Goal: Task Accomplishment & Management: Use online tool/utility

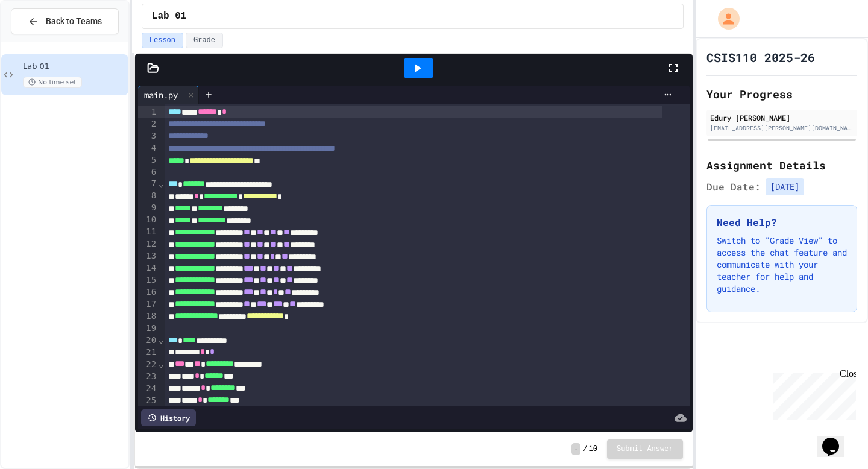
click at [399, 69] on div at bounding box center [419, 68] width 42 height 33
click at [416, 70] on icon at bounding box center [418, 68] width 7 height 8
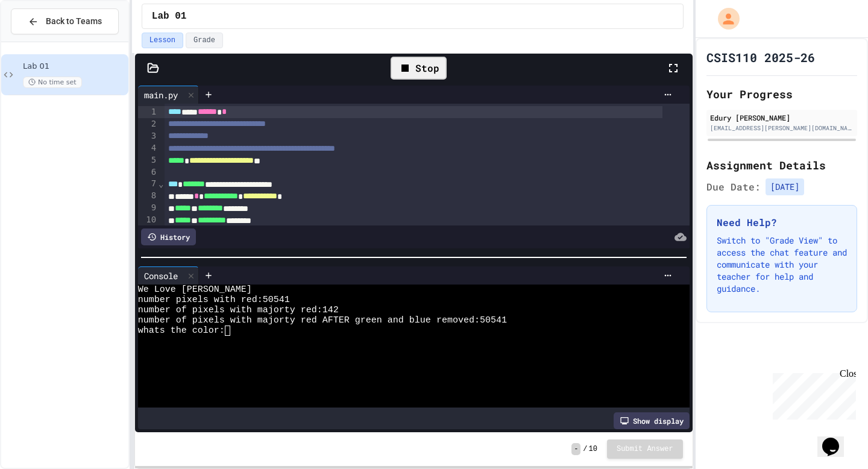
click at [415, 74] on div "Stop" at bounding box center [418, 68] width 56 height 23
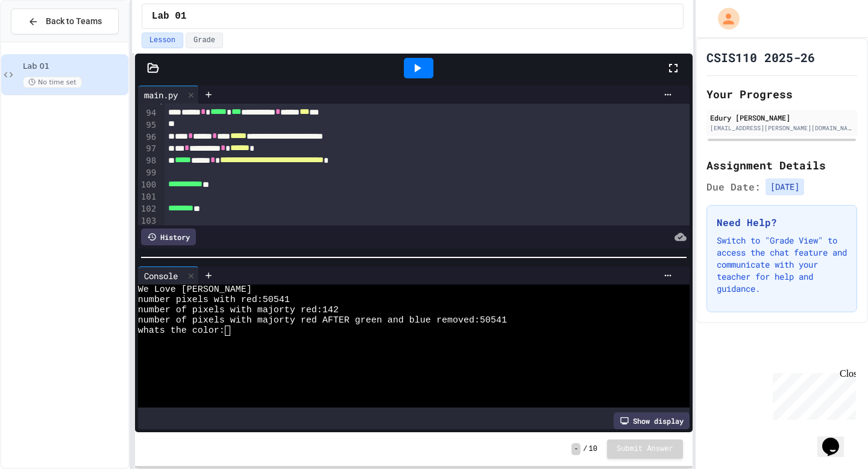
scroll to position [1201, 0]
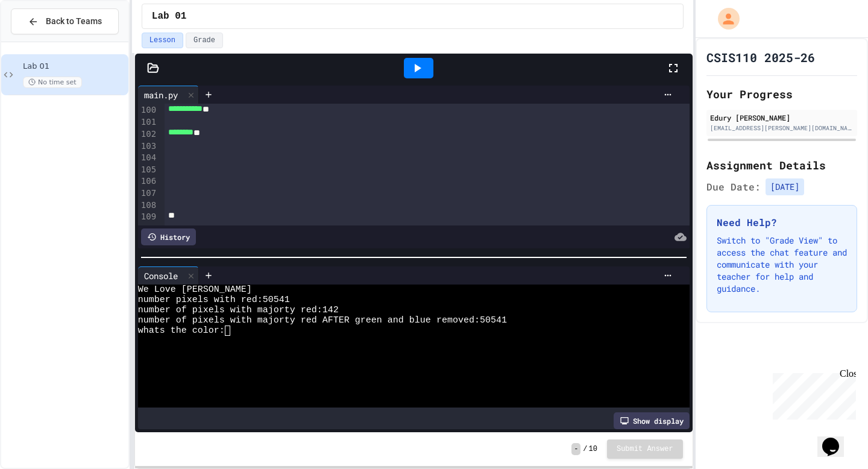
click at [172, 139] on div at bounding box center [426, 145] width 525 height 12
click at [170, 151] on div at bounding box center [426, 157] width 525 height 12
click at [170, 163] on div at bounding box center [426, 169] width 525 height 12
click at [169, 174] on div at bounding box center [426, 180] width 525 height 12
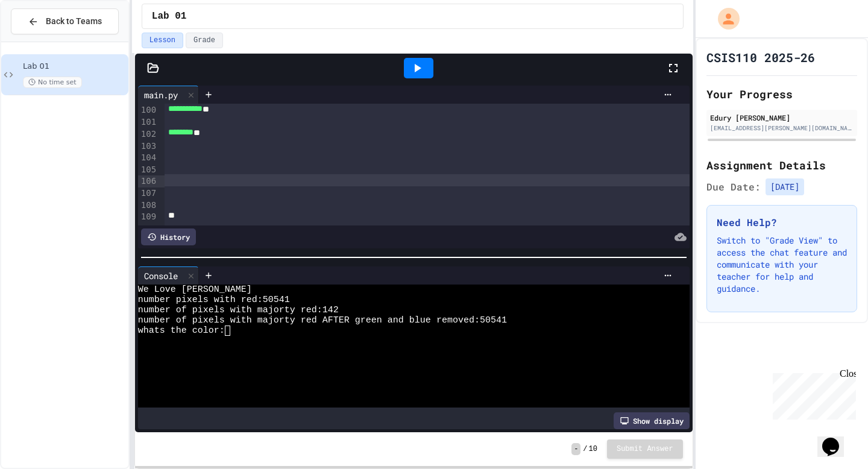
click at [169, 186] on div at bounding box center [426, 192] width 525 height 12
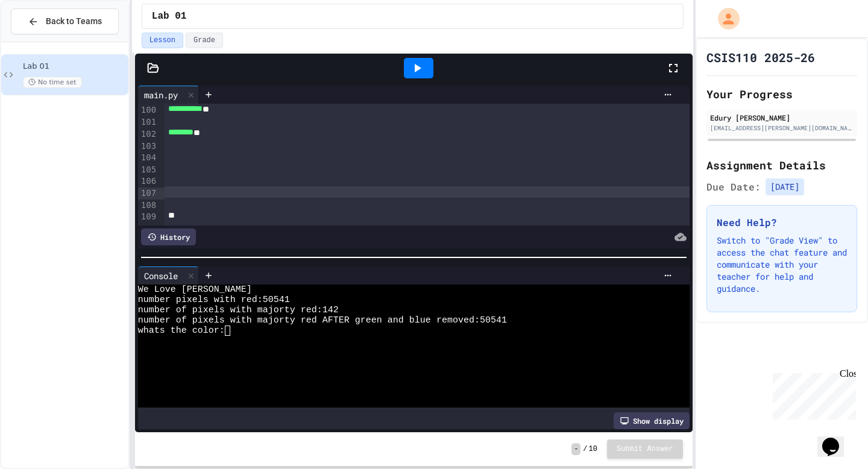
click at [169, 210] on div at bounding box center [413, 216] width 498 height 12
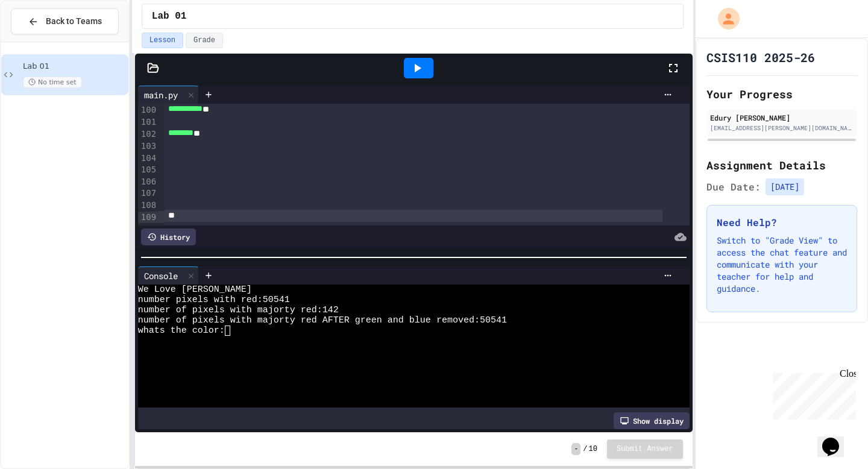
click at [759, 55] on h1 "CSIS110 2025-26" at bounding box center [760, 57] width 108 height 17
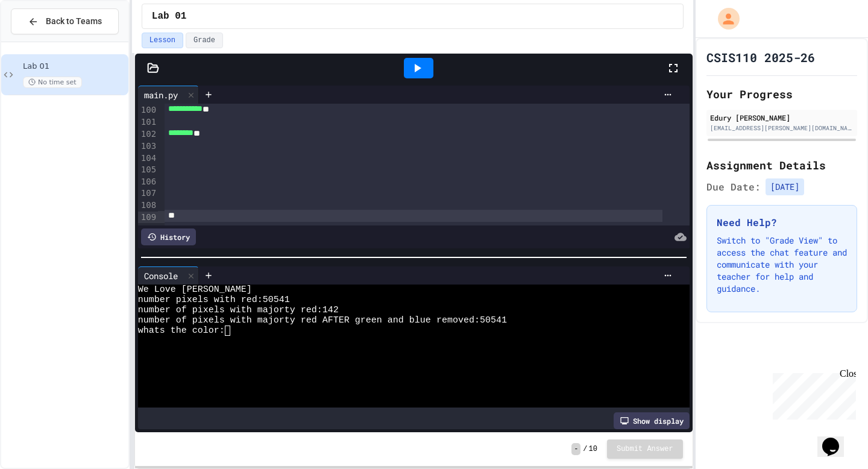
click at [759, 55] on h1 "CSIS110 2025-26" at bounding box center [760, 57] width 108 height 17
click at [452, 4] on div "Lab 01" at bounding box center [413, 16] width 542 height 25
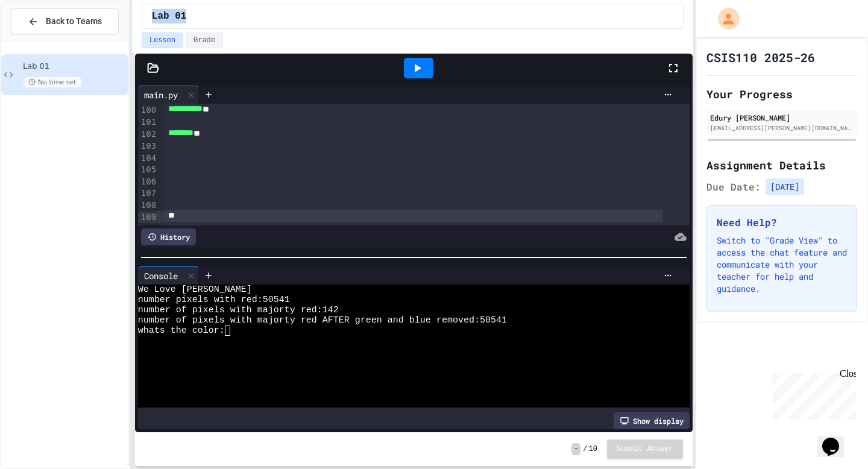
click at [452, 4] on div "Lab 01" at bounding box center [413, 16] width 542 height 25
click at [489, 20] on div "Lab 01" at bounding box center [412, 16] width 521 height 14
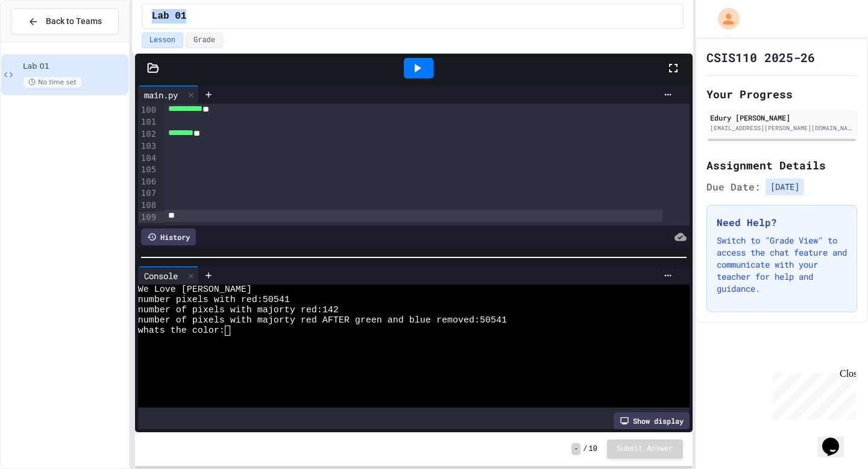
click at [157, 20] on span "Lab 01" at bounding box center [169, 16] width 35 height 14
click at [160, 19] on span "Lab 01" at bounding box center [169, 16] width 35 height 14
click at [420, 74] on icon at bounding box center [417, 68] width 14 height 14
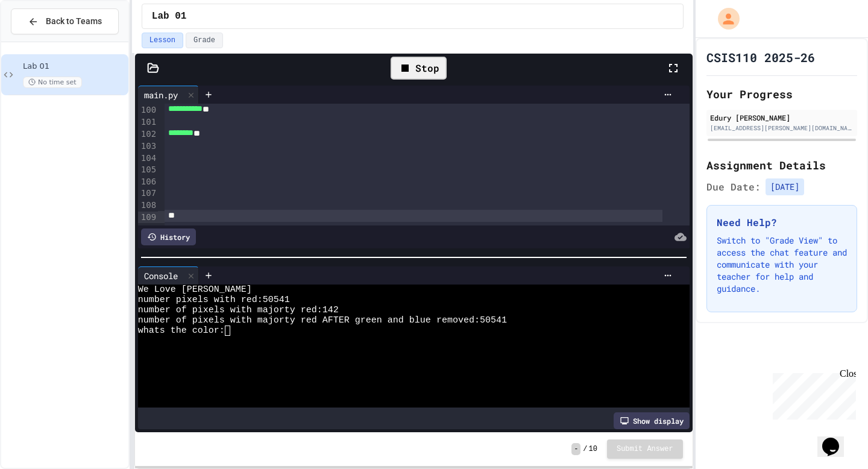
click at [45, 70] on span "Lab 01" at bounding box center [74, 66] width 103 height 10
click at [642, 415] on div "Show display" at bounding box center [651, 420] width 76 height 17
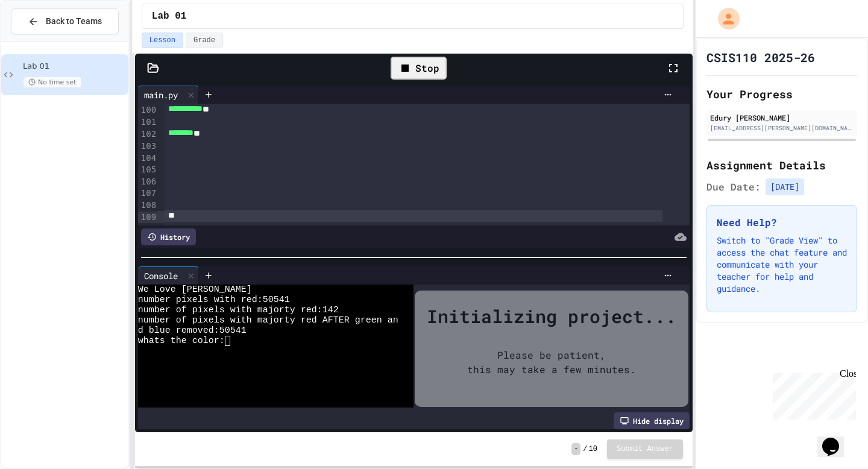
click at [557, 365] on div "Please be patient, this may take a few minutes." at bounding box center [551, 362] width 205 height 65
click at [326, 346] on div at bounding box center [268, 351] width 260 height 10
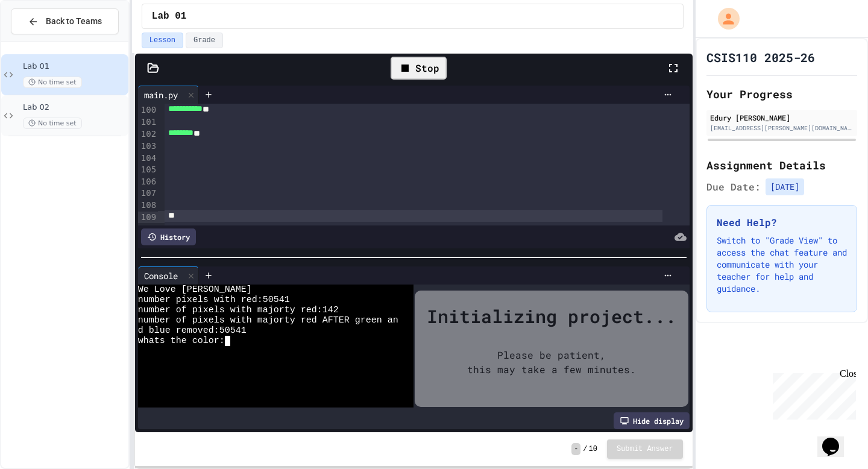
click at [79, 105] on span "Lab 02" at bounding box center [74, 107] width 103 height 10
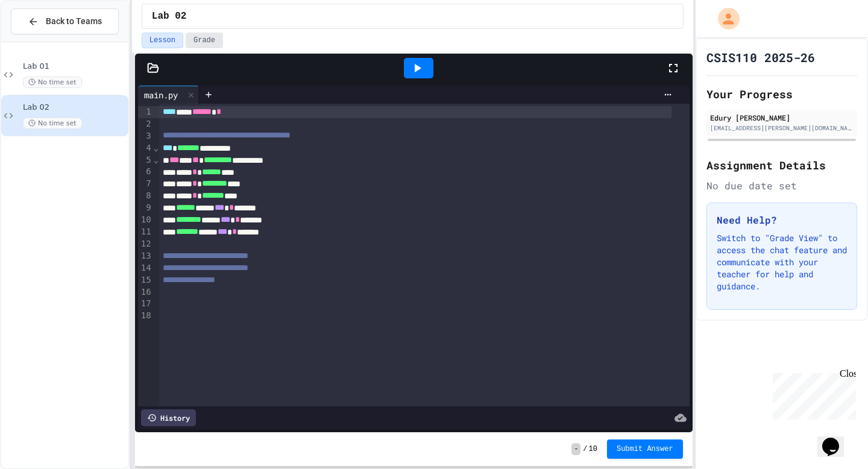
click at [206, 43] on button "Grade" at bounding box center [204, 41] width 37 height 16
click at [177, 42] on button "Lesson" at bounding box center [163, 41] width 42 height 16
click at [209, 95] on icon at bounding box center [209, 95] width 10 height 10
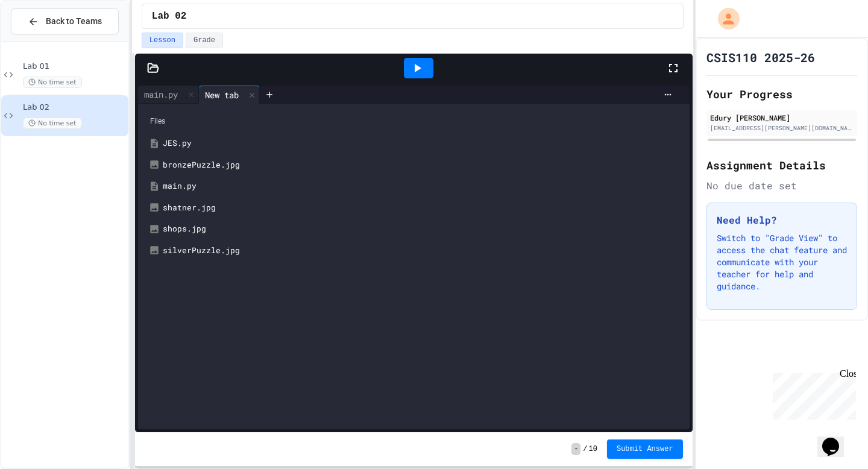
click at [190, 271] on div "Files JES.py bronzePuzzle.jpg main.[PERSON_NAME].jpg shops.jpg silverPuzzle.jpg" at bounding box center [413, 266] width 551 height 325
click at [393, 318] on div "Files JES.py bronzePuzzle.jpg main.[PERSON_NAME].jpg shops.jpg silverPuzzle.jpg" at bounding box center [413, 266] width 551 height 325
click at [284, 145] on div "JES.py" at bounding box center [422, 143] width 519 height 12
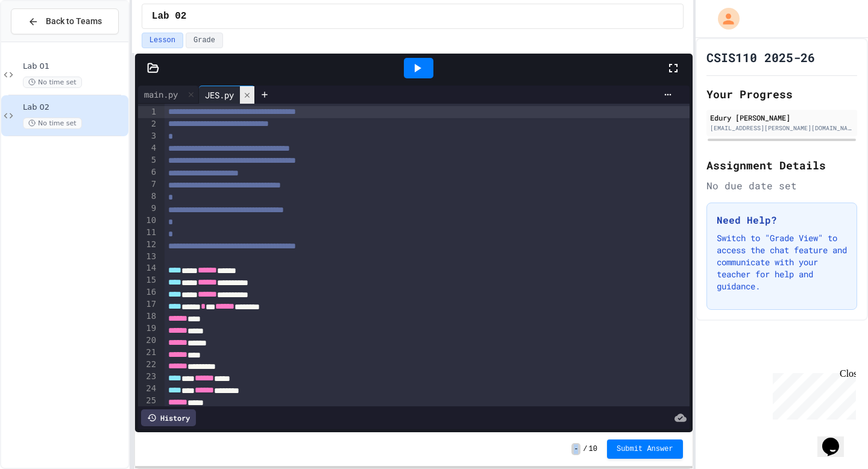
click at [251, 96] on icon at bounding box center [247, 95] width 8 height 8
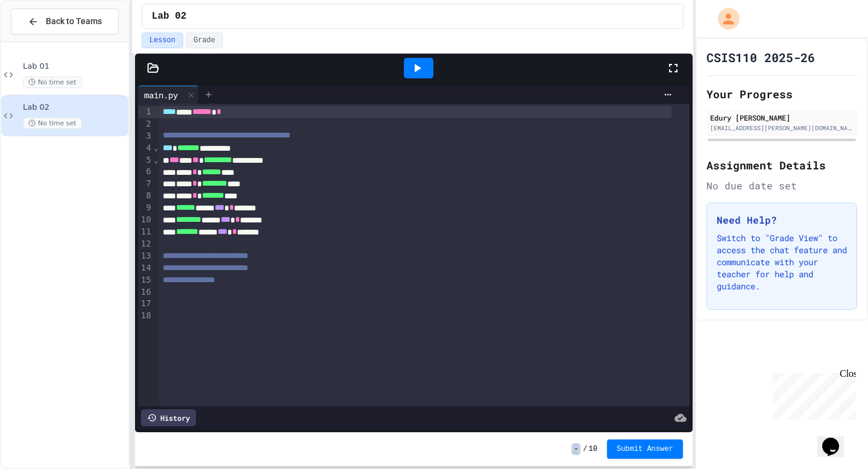
click at [213, 98] on icon at bounding box center [209, 95] width 10 height 10
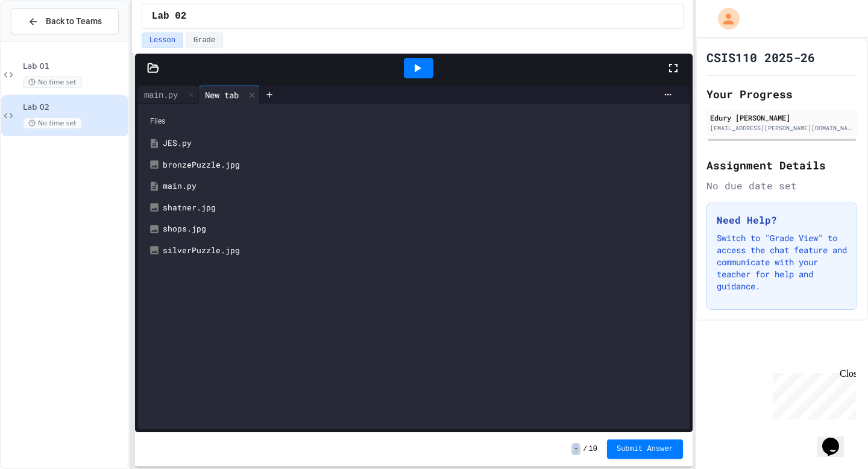
click at [195, 179] on div "main.py" at bounding box center [413, 186] width 539 height 22
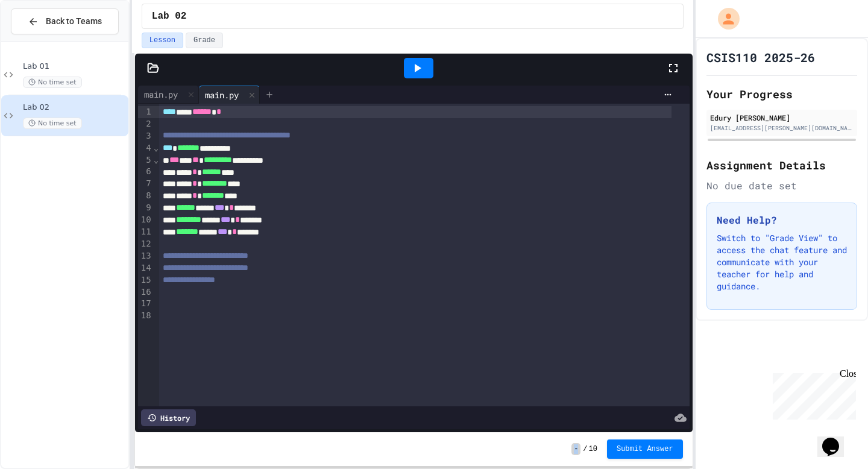
click at [272, 97] on icon at bounding box center [270, 95] width 10 height 10
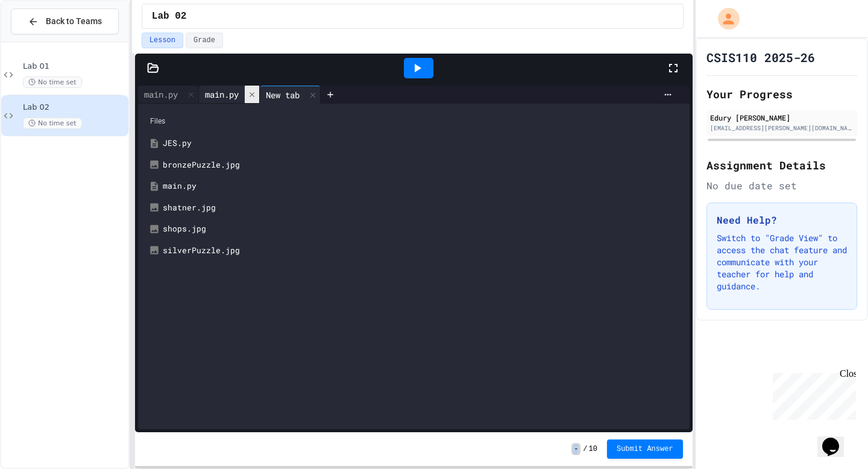
click at [256, 96] on icon at bounding box center [252, 94] width 8 height 8
click at [203, 250] on div "silverPuzzle.jpg" at bounding box center [422, 251] width 519 height 12
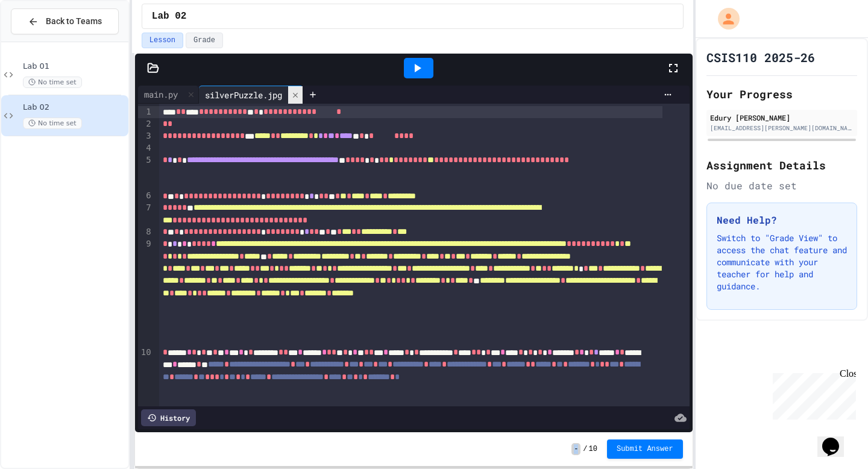
click at [298, 94] on icon at bounding box center [295, 94] width 5 height 5
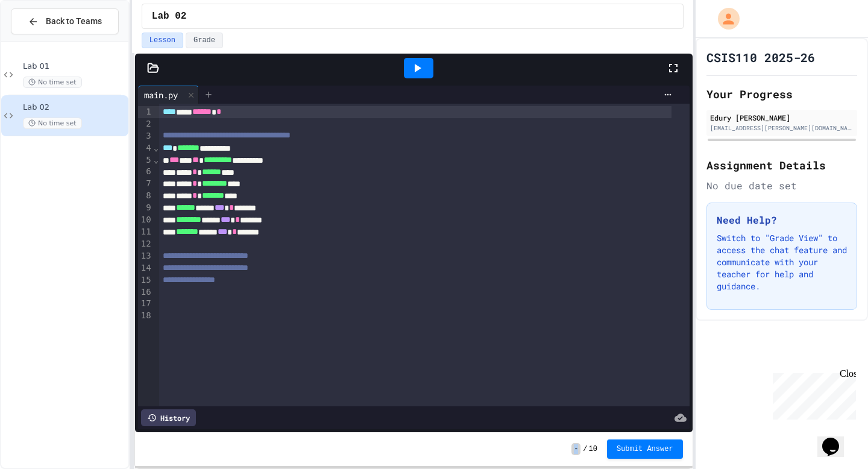
click at [210, 97] on icon at bounding box center [209, 95] width 10 height 10
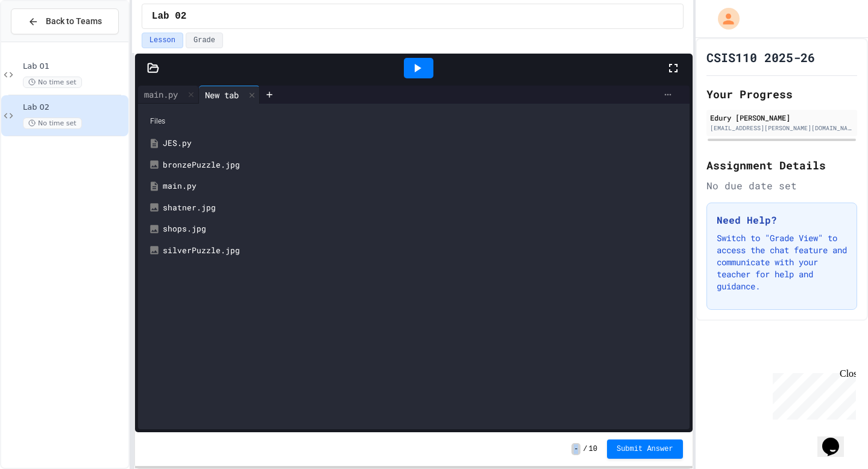
click at [663, 96] on icon at bounding box center [668, 95] width 10 height 10
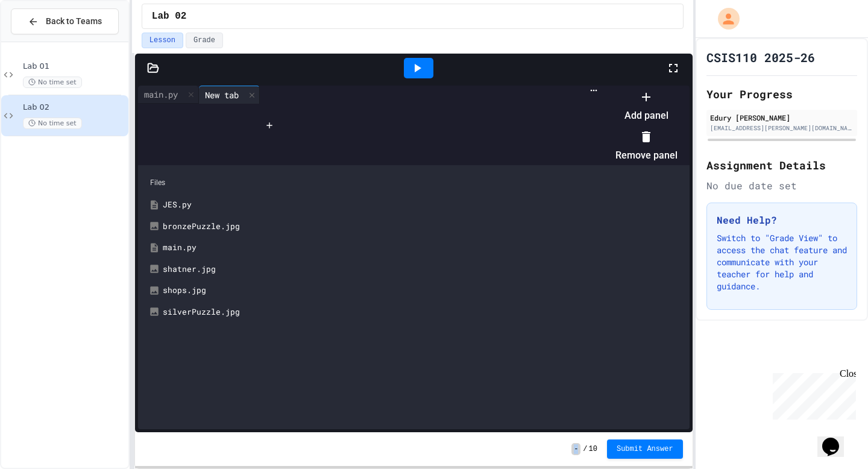
click at [653, 104] on icon at bounding box center [646, 97] width 14 height 14
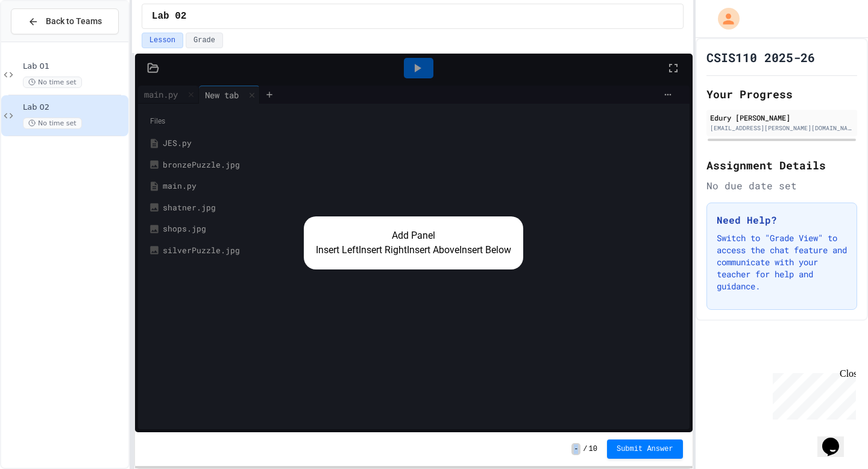
click at [497, 254] on button "Insert Below" at bounding box center [485, 250] width 52 height 14
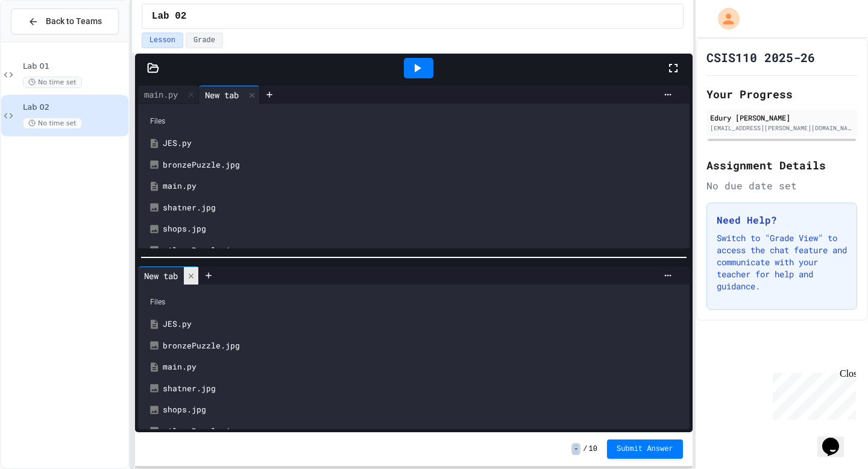
click at [197, 269] on div at bounding box center [191, 275] width 14 height 17
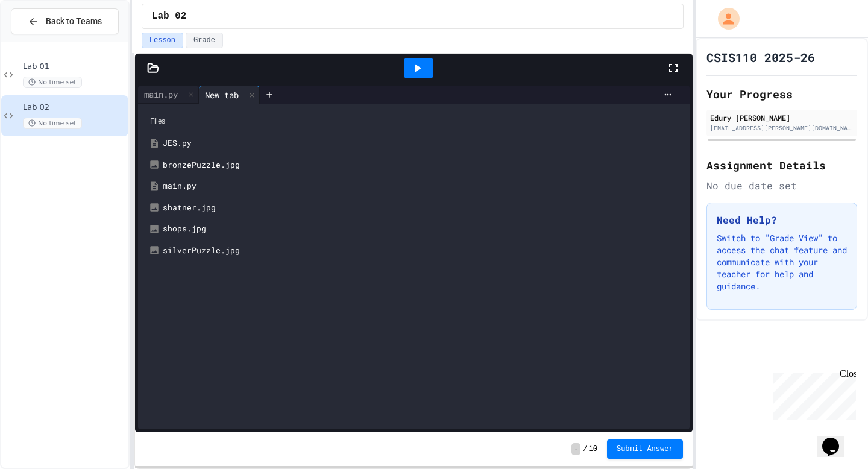
click at [197, 269] on div "Files JES.py bronzePuzzle.jpg main.[PERSON_NAME].jpg shops.jpg silverPuzzle.jpg" at bounding box center [413, 266] width 551 height 325
click at [151, 72] on icon at bounding box center [153, 67] width 10 height 8
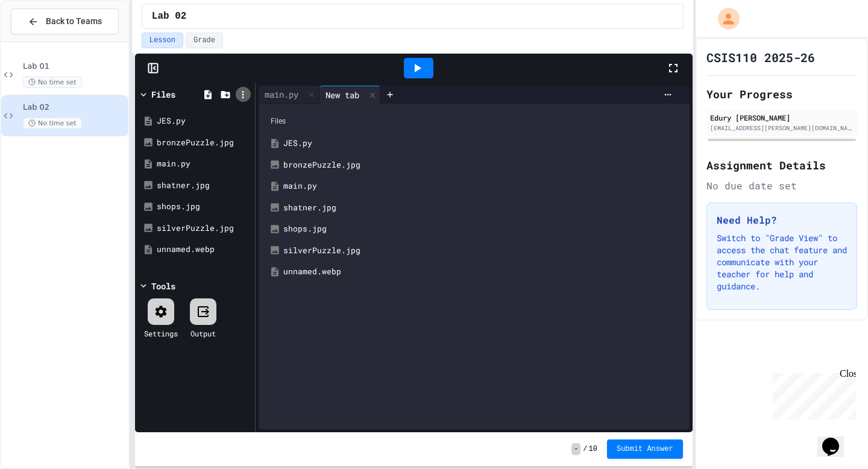
click at [242, 93] on icon at bounding box center [242, 94] width 11 height 11
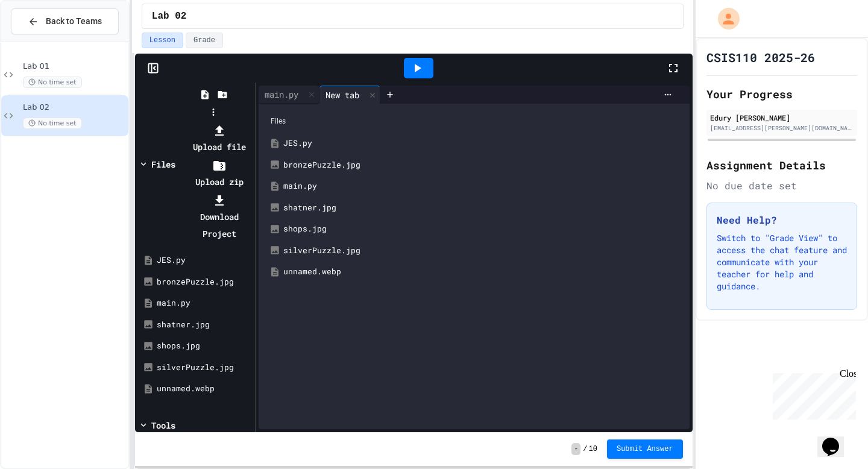
click at [227, 124] on icon at bounding box center [219, 131] width 14 height 14
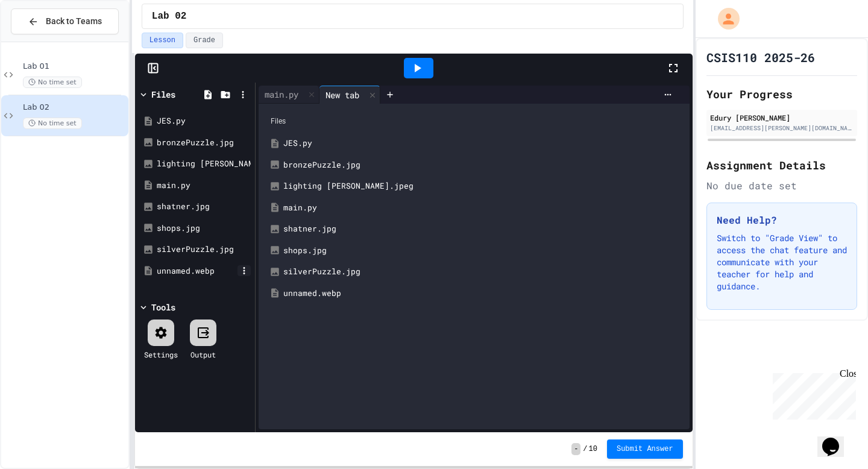
click at [239, 271] on icon at bounding box center [244, 270] width 11 height 11
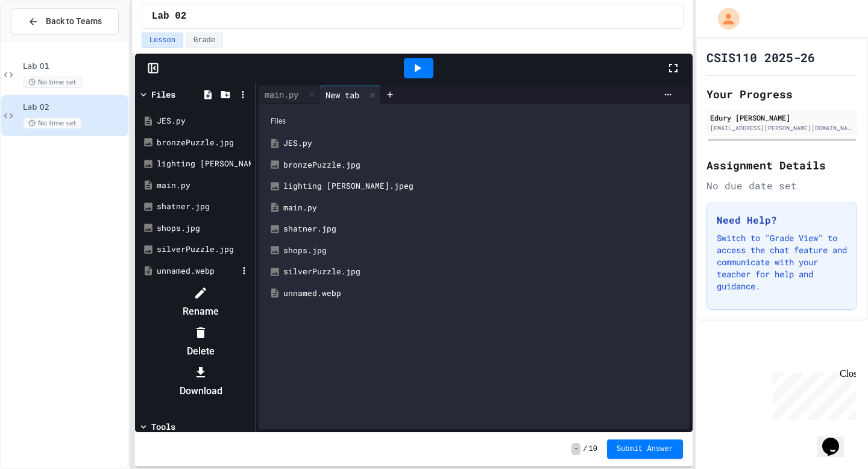
click at [213, 283] on div at bounding box center [195, 283] width 114 height 0
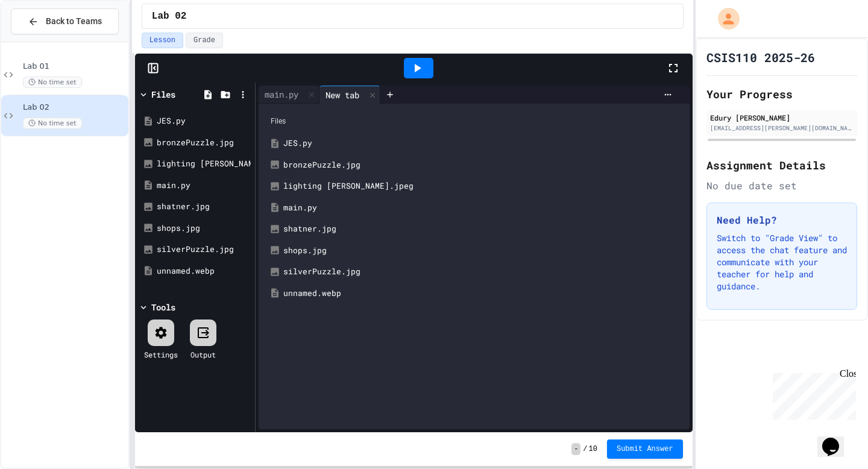
click at [213, 269] on div "unnamed.webp" at bounding box center [204, 271] width 94 height 12
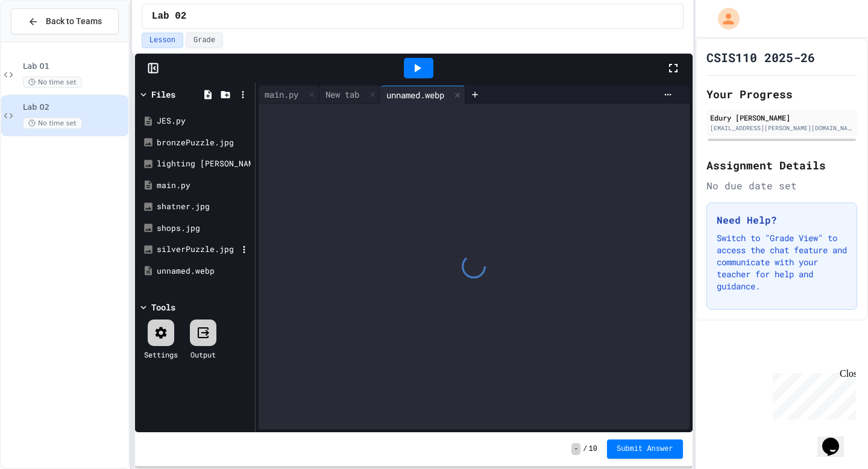
click at [206, 244] on div "silverPuzzle.jpg" at bounding box center [197, 249] width 81 height 12
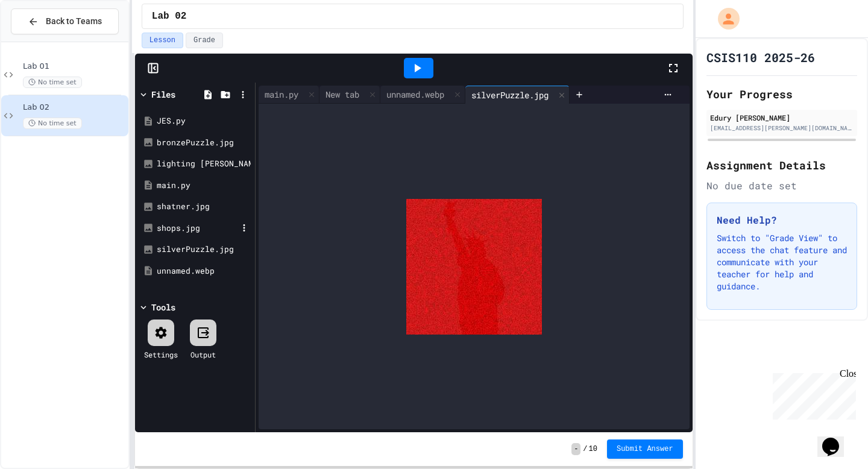
click at [204, 221] on div "shops.jpg" at bounding box center [195, 229] width 114 height 22
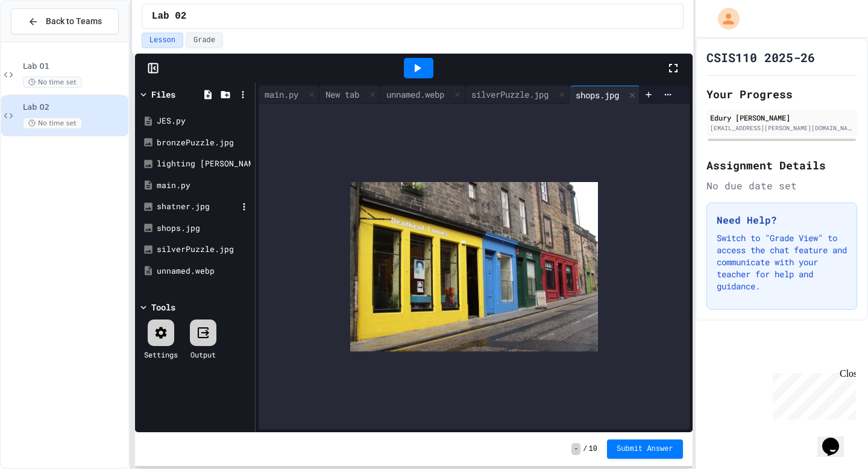
click at [202, 196] on div "shatner.jpg" at bounding box center [195, 207] width 114 height 22
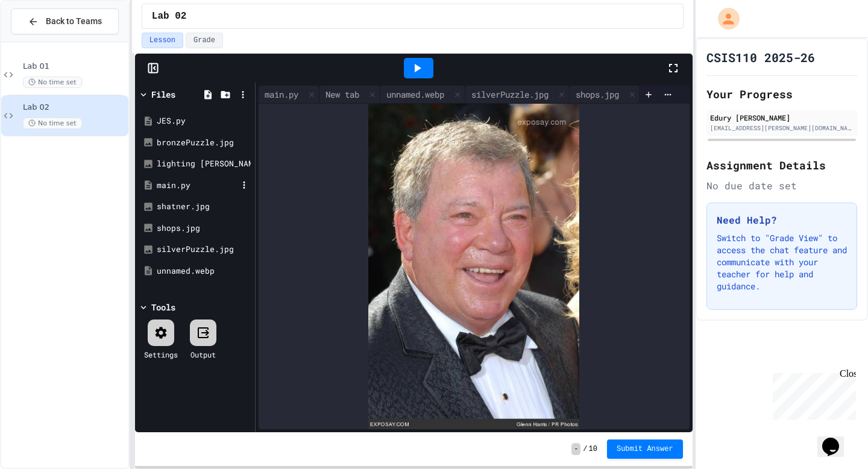
click at [199, 178] on div "main.py" at bounding box center [195, 186] width 114 height 22
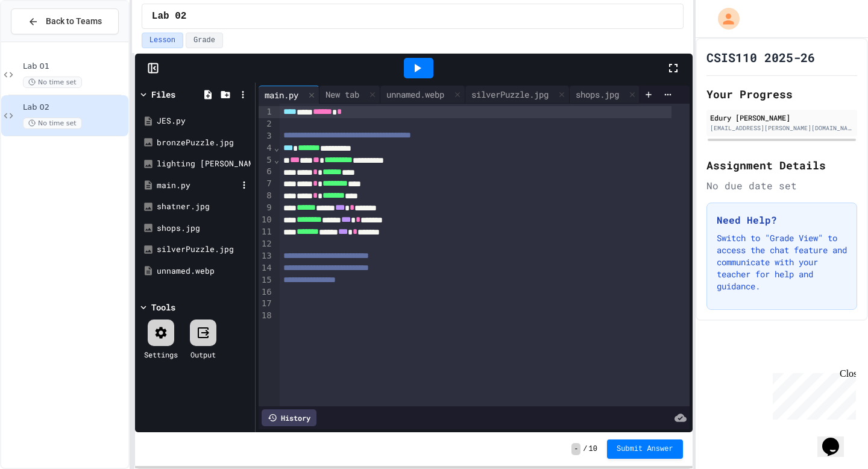
click at [199, 190] on div "main.py" at bounding box center [197, 186] width 81 height 12
click at [198, 202] on div "shatner.jpg" at bounding box center [197, 207] width 81 height 12
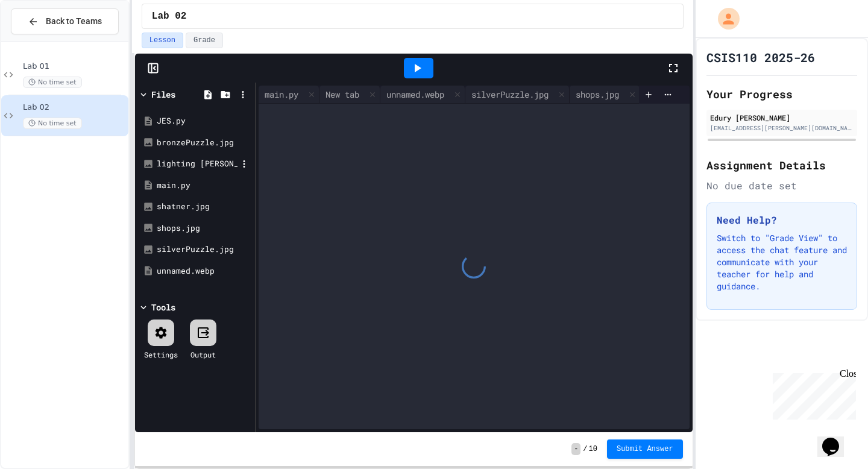
click at [201, 159] on div "lighting [PERSON_NAME].jpeg" at bounding box center [197, 164] width 81 height 12
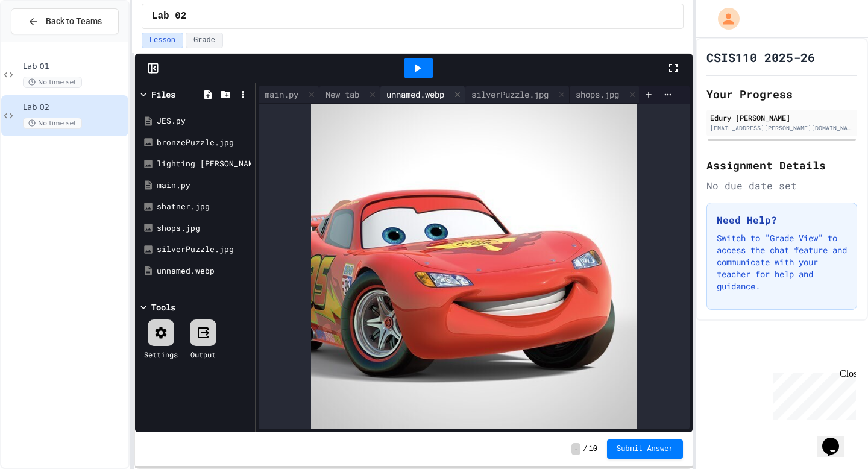
click at [393, 89] on div "unnamed.webp" at bounding box center [415, 94] width 70 height 13
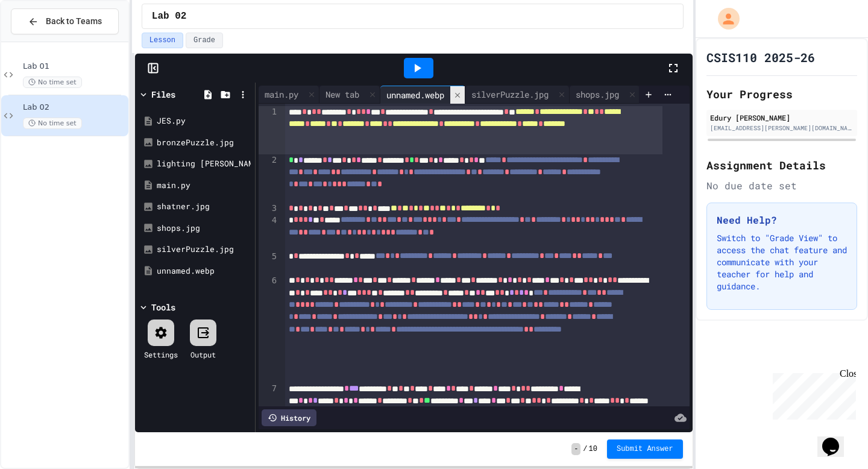
click at [459, 91] on icon at bounding box center [457, 95] width 8 height 8
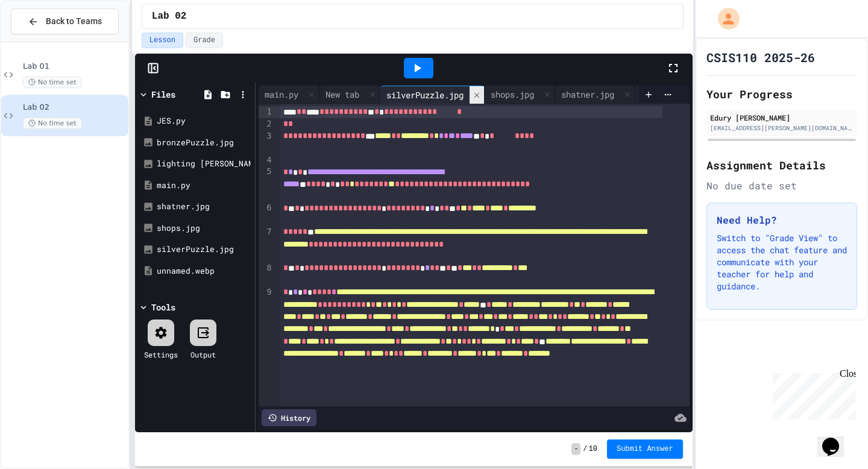
click at [459, 89] on div "silverPuzzle.jpg" at bounding box center [424, 95] width 89 height 13
click at [481, 91] on icon at bounding box center [476, 95] width 8 height 8
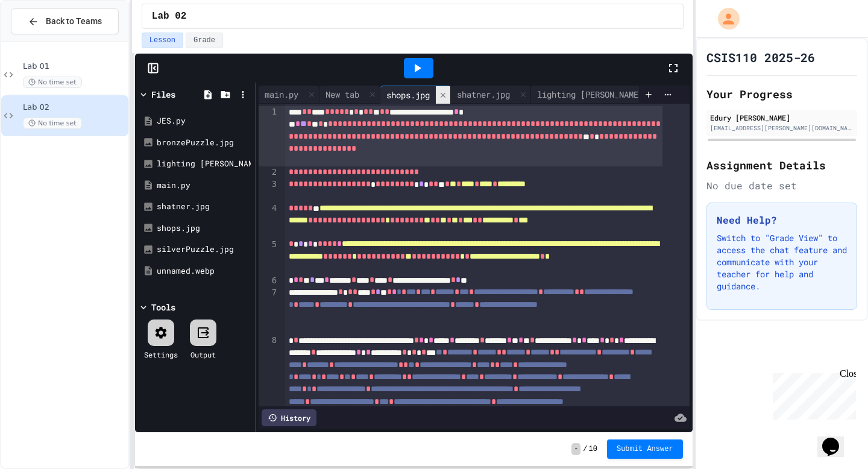
click at [444, 91] on icon at bounding box center [443, 95] width 8 height 8
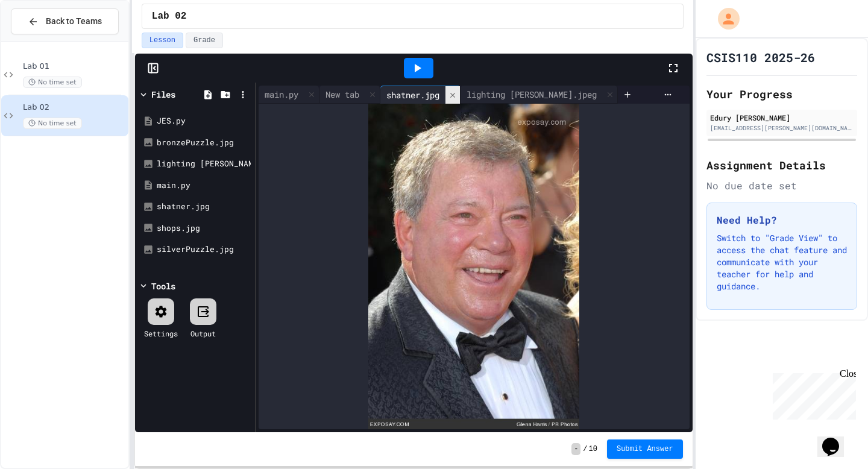
click at [460, 96] on div at bounding box center [452, 94] width 14 height 17
click at [474, 99] on div "lighting [PERSON_NAME].jpeg" at bounding box center [451, 95] width 142 height 13
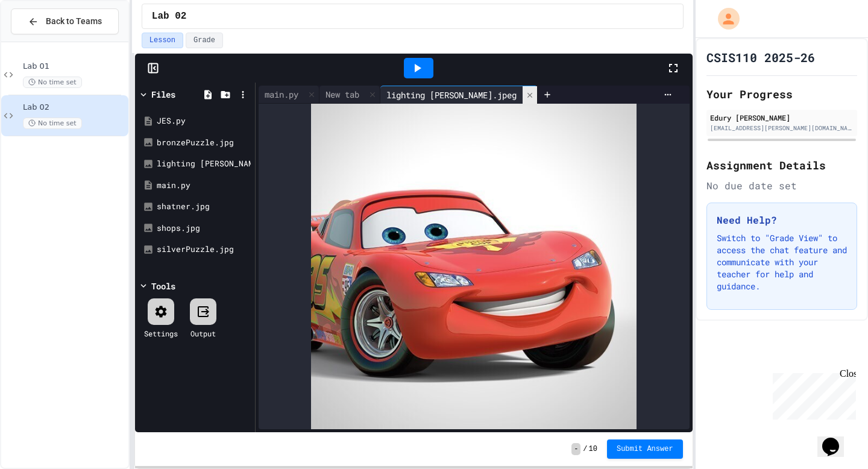
click at [527, 96] on icon at bounding box center [529, 94] width 5 height 5
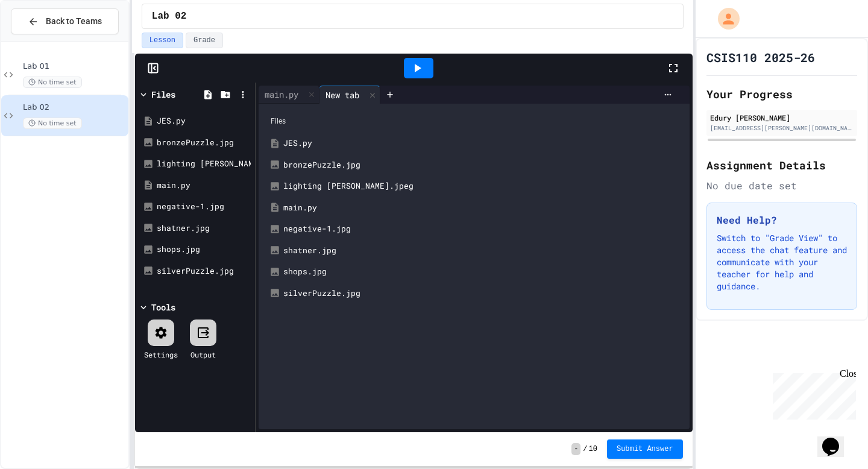
click at [304, 130] on div "Files" at bounding box center [474, 121] width 419 height 23
click at [281, 93] on div "main.py" at bounding box center [281, 94] width 46 height 13
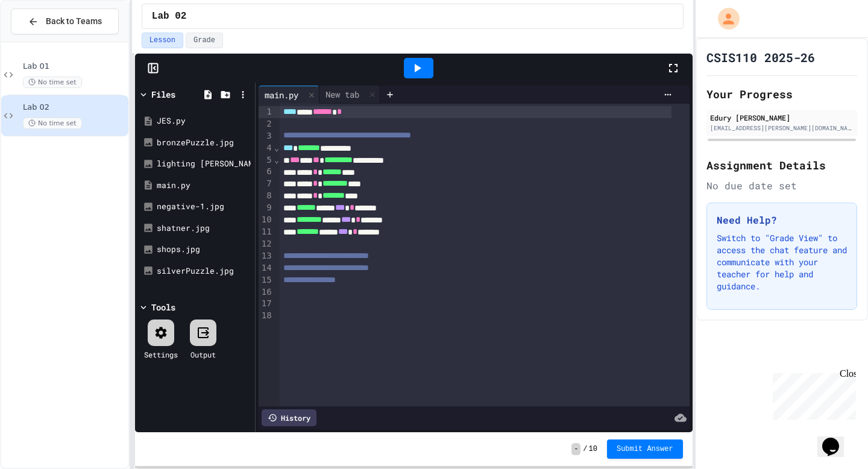
click at [469, 40] on div "Lesson Grade" at bounding box center [413, 41] width 542 height 16
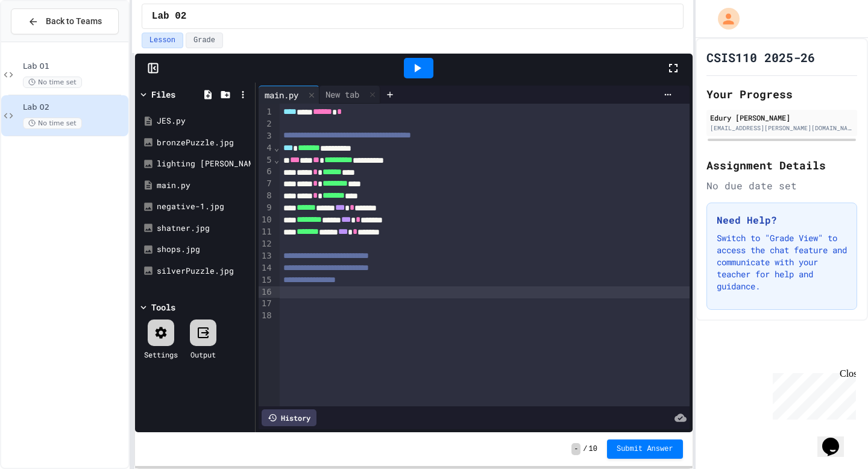
click at [413, 296] on div at bounding box center [485, 292] width 410 height 12
click at [414, 283] on div "**********" at bounding box center [485, 280] width 410 height 12
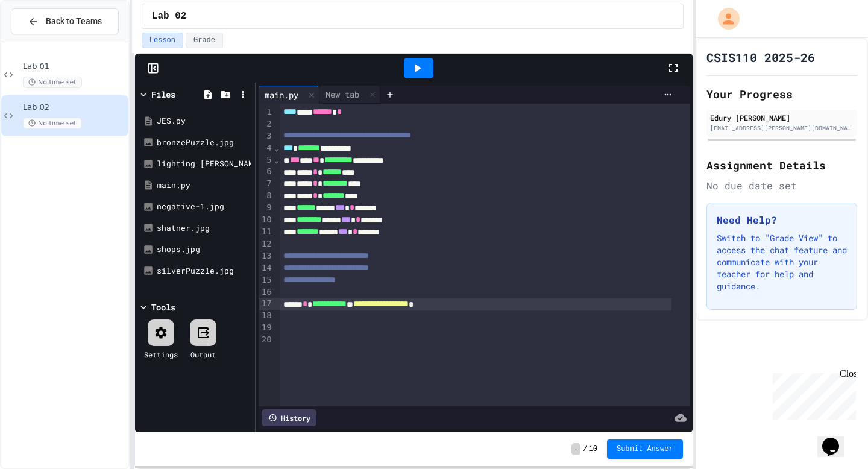
click at [409, 305] on span "**********" at bounding box center [380, 303] width 55 height 8
click at [424, 304] on span "**********" at bounding box center [388, 303] width 70 height 8
click at [424, 303] on span "**********" at bounding box center [388, 303] width 70 height 8
click at [528, 302] on div "**********" at bounding box center [476, 304] width 392 height 12
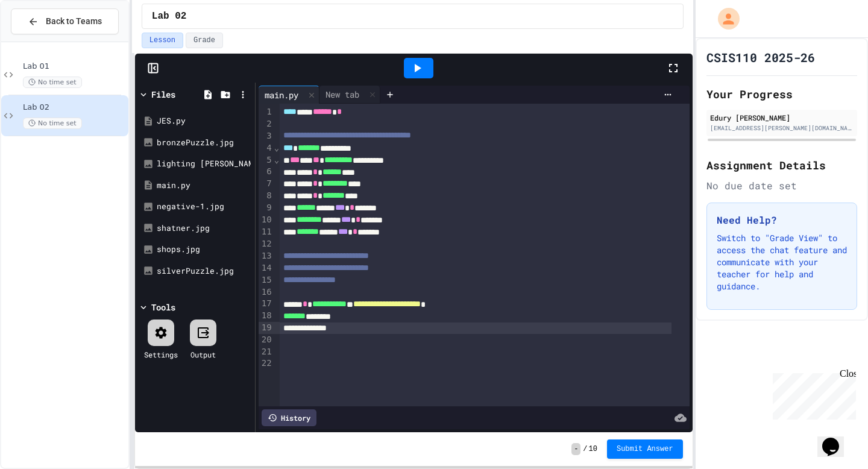
click at [380, 331] on div "**********" at bounding box center [476, 328] width 392 height 12
click at [413, 325] on span "**********" at bounding box center [384, 328] width 58 height 8
click at [515, 325] on div "**********" at bounding box center [476, 328] width 392 height 12
click at [544, 377] on div "**********" at bounding box center [485, 255] width 410 height 302
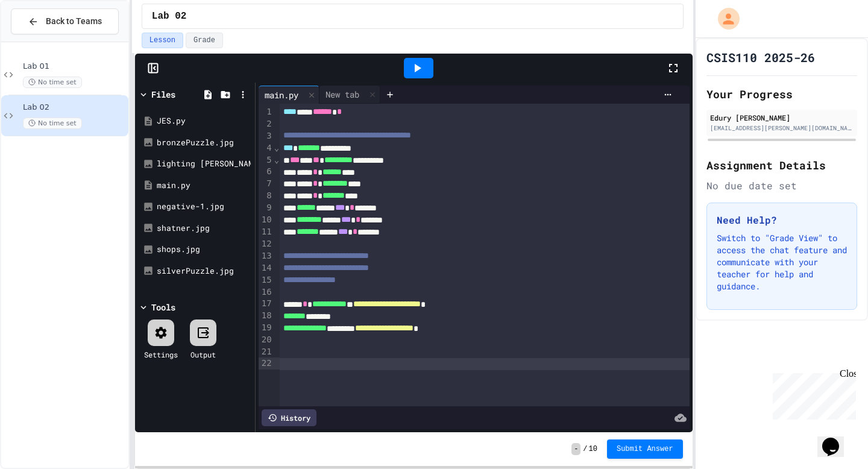
click at [412, 70] on icon at bounding box center [417, 68] width 14 height 14
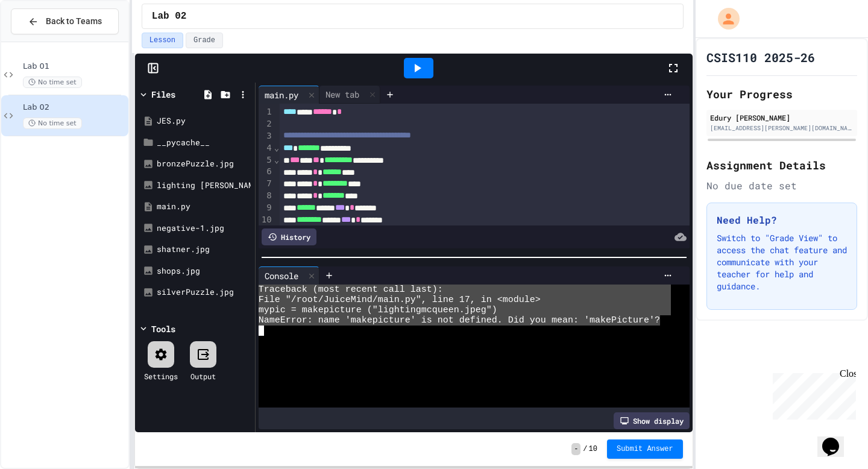
drag, startPoint x: 662, startPoint y: 315, endPoint x: 266, endPoint y: 269, distance: 398.0
click at [266, 268] on div "Console WWWWWWWWWWWWWWWWWWWWWWWWWWWWWWWW Traceback (most recent call last): Fil…" at bounding box center [473, 347] width 431 height 163
click at [180, 285] on div "silverPuzzle.jpg" at bounding box center [195, 292] width 114 height 22
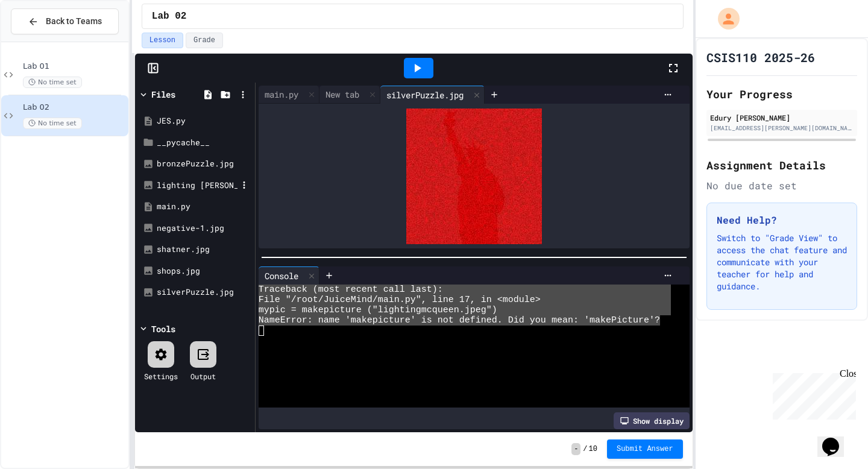
click at [169, 180] on div "lighting [PERSON_NAME].jpeg" at bounding box center [197, 186] width 81 height 12
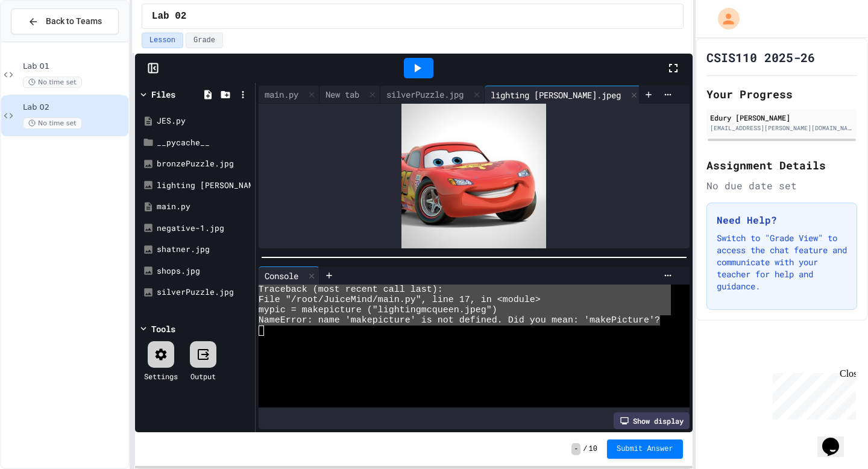
click at [428, 69] on div at bounding box center [419, 68] width 30 height 20
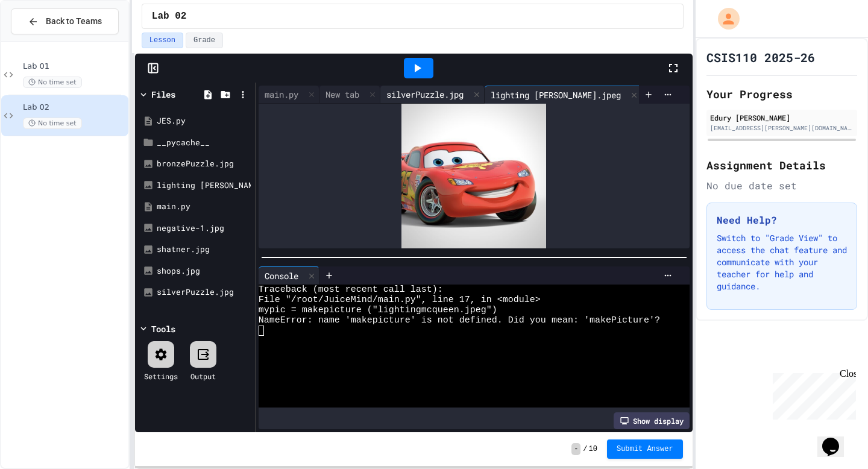
click at [462, 92] on div "silverPuzzle.jpg" at bounding box center [424, 94] width 89 height 13
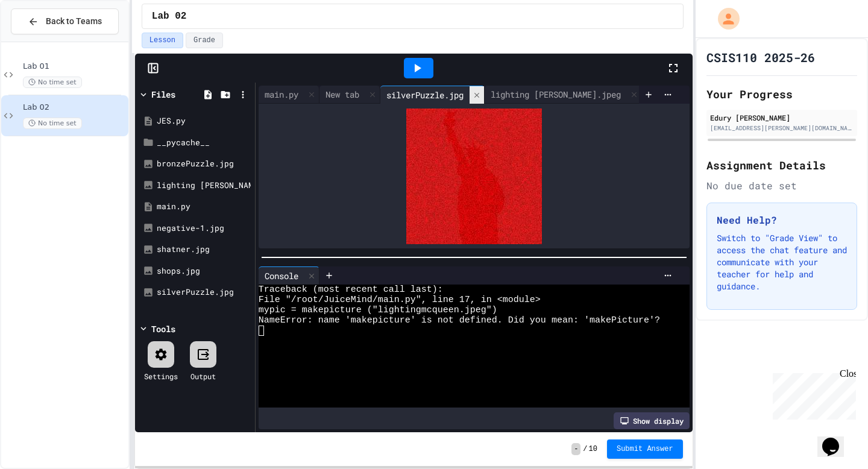
click at [481, 95] on icon at bounding box center [476, 95] width 8 height 8
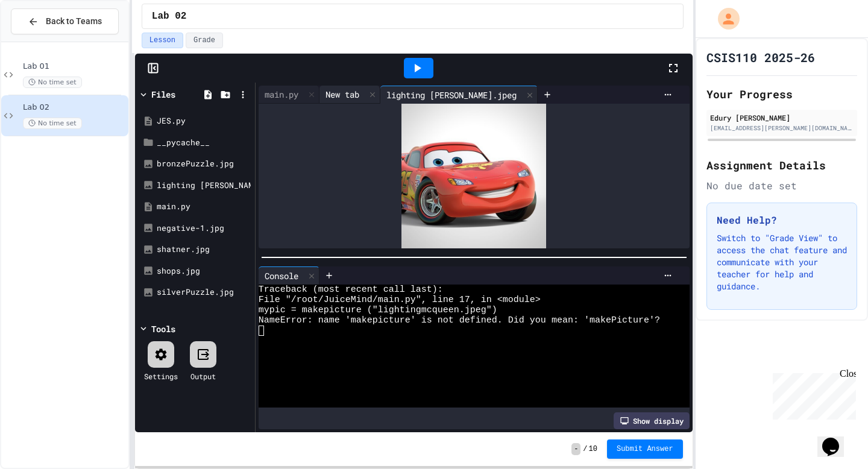
click at [357, 99] on div "New tab" at bounding box center [342, 94] width 46 height 13
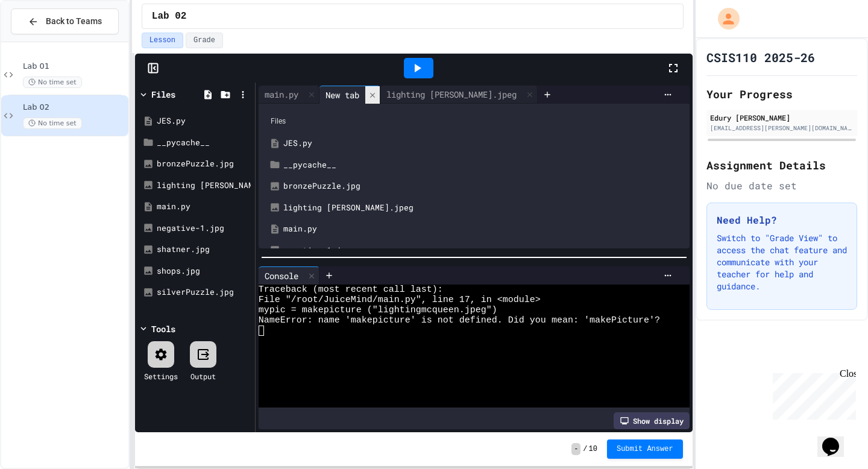
click at [377, 97] on icon at bounding box center [372, 95] width 8 height 8
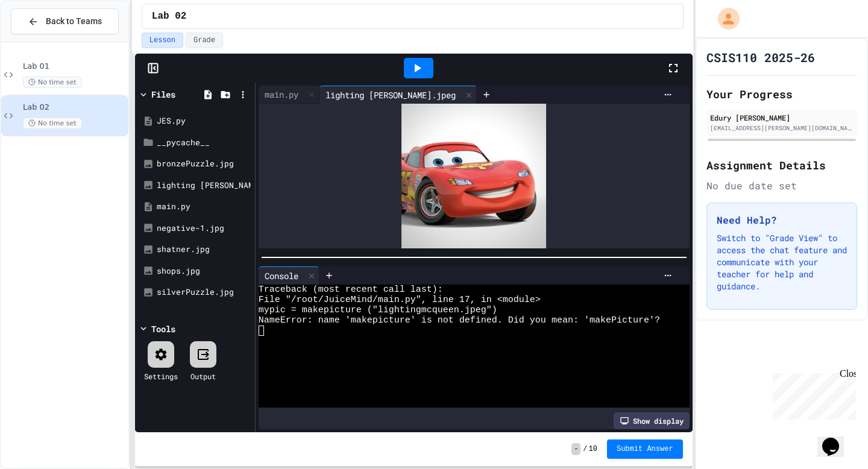
click at [423, 140] on img at bounding box center [473, 176] width 145 height 145
click at [297, 95] on div "main.py" at bounding box center [281, 94] width 46 height 13
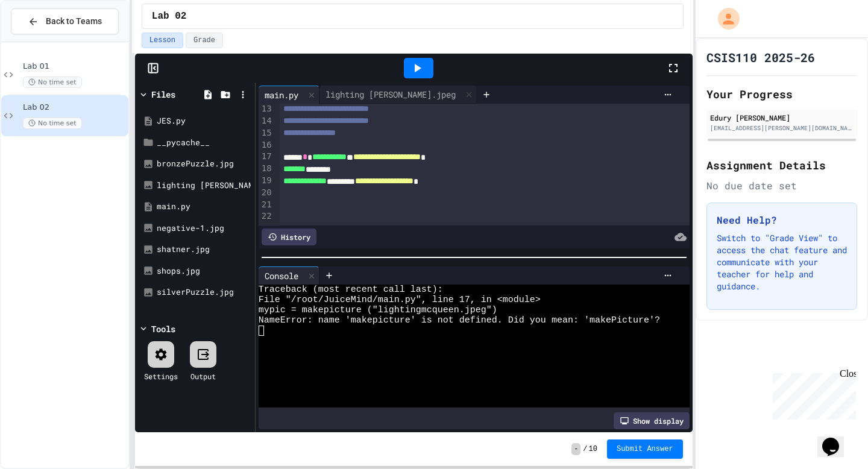
scroll to position [146, 0]
click at [346, 157] on span "**********" at bounding box center [329, 157] width 34 height 8
click at [415, 61] on icon at bounding box center [417, 68] width 14 height 14
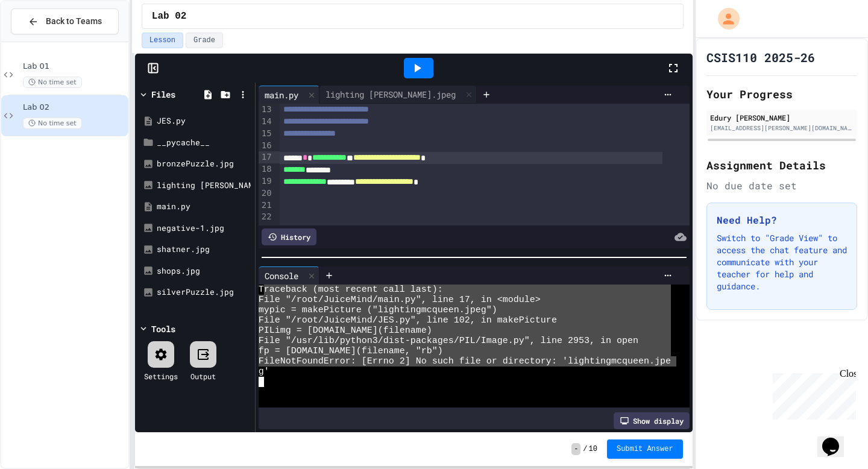
drag, startPoint x: 265, startPoint y: 287, endPoint x: 671, endPoint y: 352, distance: 410.8
click at [381, 366] on div "g'" at bounding box center [464, 371] width 412 height 10
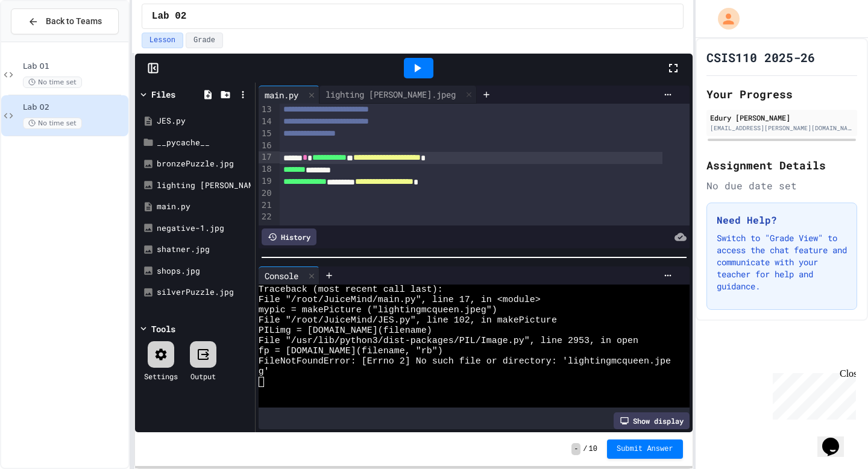
click at [421, 158] on span "**********" at bounding box center [386, 157] width 67 height 8
click at [413, 67] on icon at bounding box center [417, 68] width 14 height 14
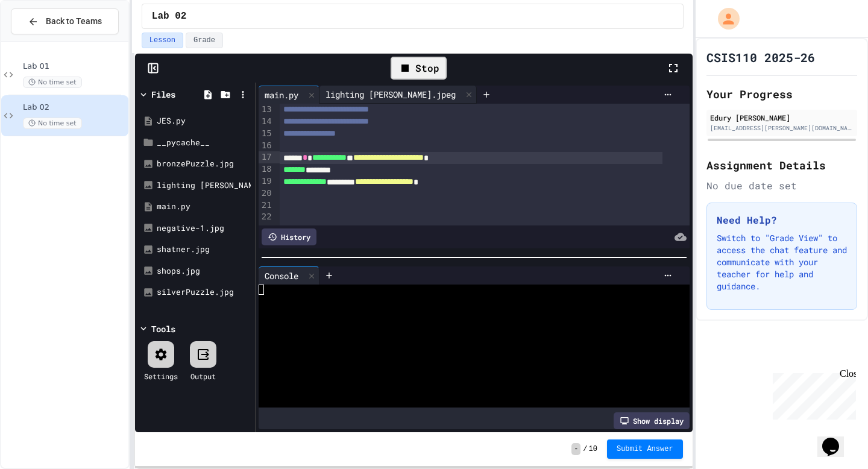
click at [390, 90] on div "lighting [PERSON_NAME].jpeg" at bounding box center [390, 94] width 142 height 13
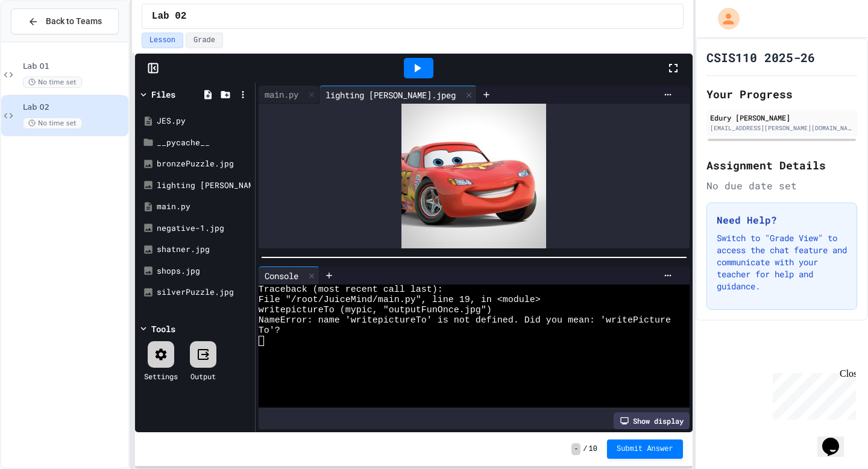
click at [422, 67] on icon at bounding box center [417, 68] width 14 height 14
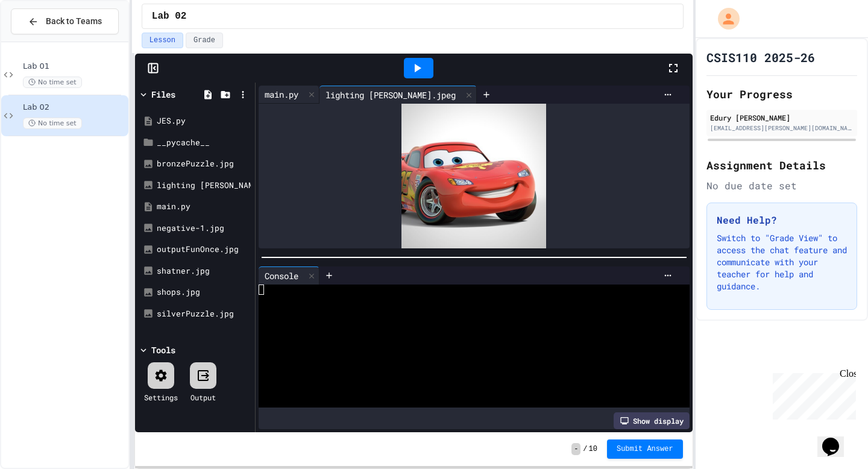
click at [287, 97] on div "main.py" at bounding box center [281, 94] width 46 height 13
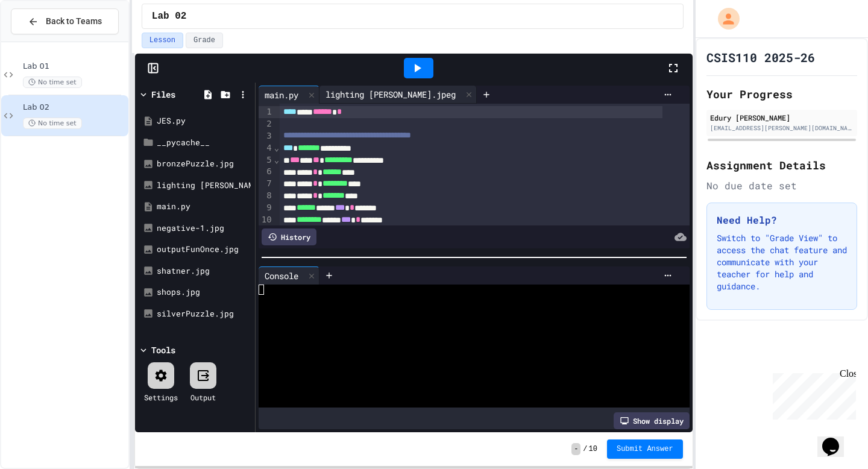
click at [375, 99] on div "lighting [PERSON_NAME].jpeg" at bounding box center [390, 94] width 142 height 13
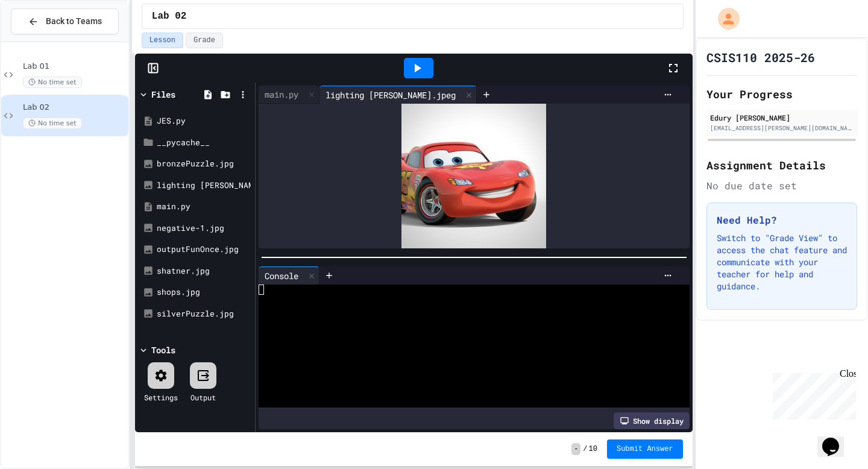
click at [413, 66] on icon at bounding box center [417, 68] width 14 height 14
click at [278, 89] on div "main.py" at bounding box center [281, 94] width 46 height 13
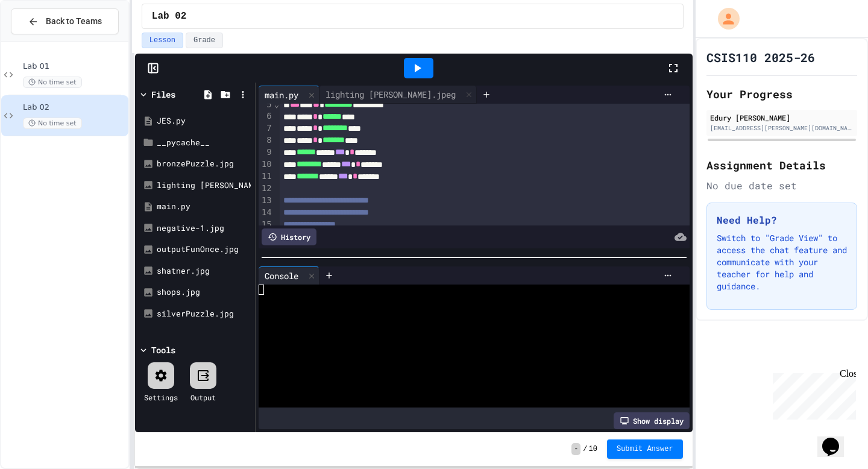
scroll to position [66, 0]
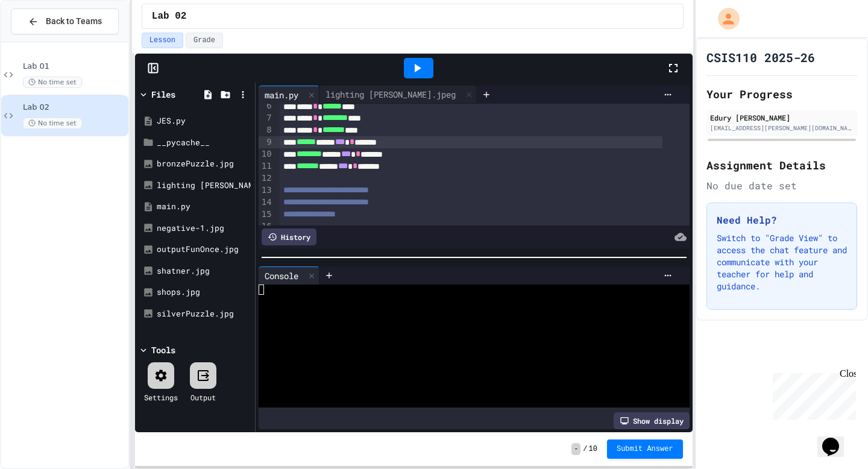
click at [415, 143] on div "****** ***** *** * ******" at bounding box center [471, 142] width 383 height 12
click at [427, 155] on div "******** ***** *** * ******" at bounding box center [471, 154] width 383 height 12
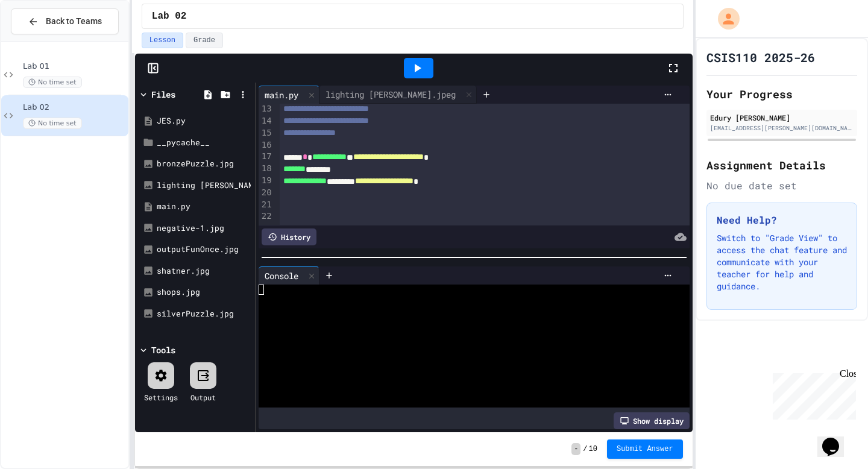
scroll to position [160, 0]
click at [416, 64] on icon at bounding box center [417, 68] width 14 height 14
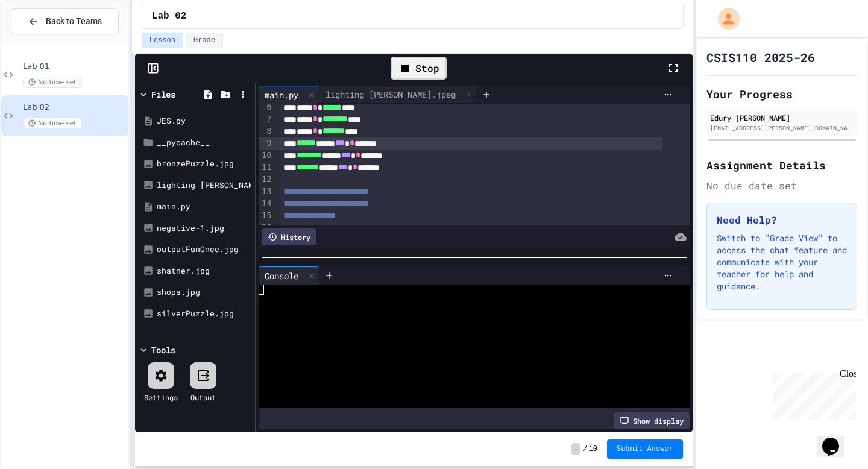
scroll to position [56, 0]
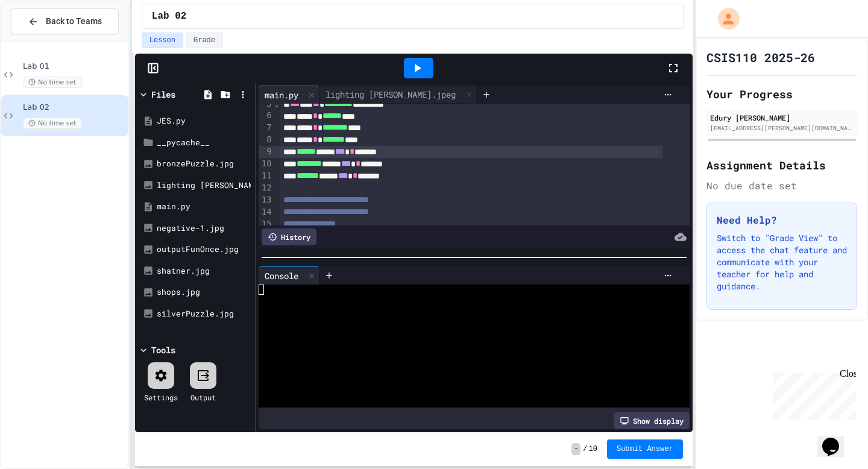
click at [407, 69] on div at bounding box center [419, 68] width 30 height 20
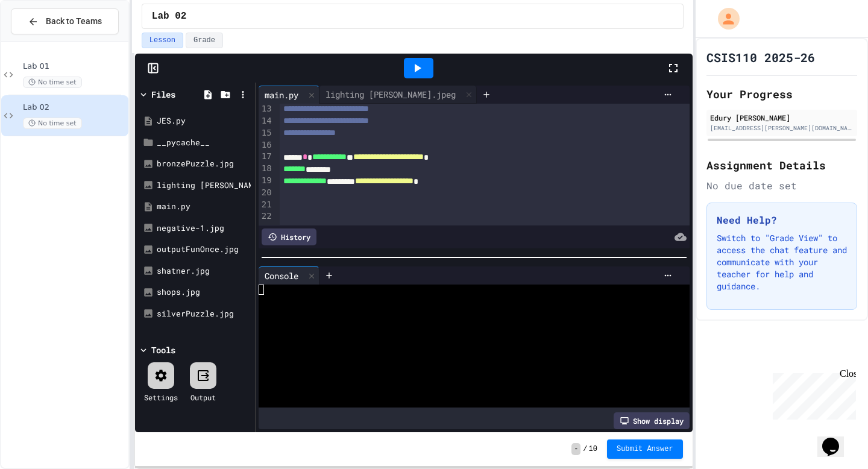
scroll to position [160, 0]
click at [330, 163] on div "******* *******" at bounding box center [471, 169] width 383 height 12
click at [357, 163] on div "******* * ***** *" at bounding box center [471, 169] width 383 height 12
click at [365, 175] on div "**********" at bounding box center [471, 181] width 383 height 12
click at [384, 175] on div "**********" at bounding box center [471, 181] width 383 height 12
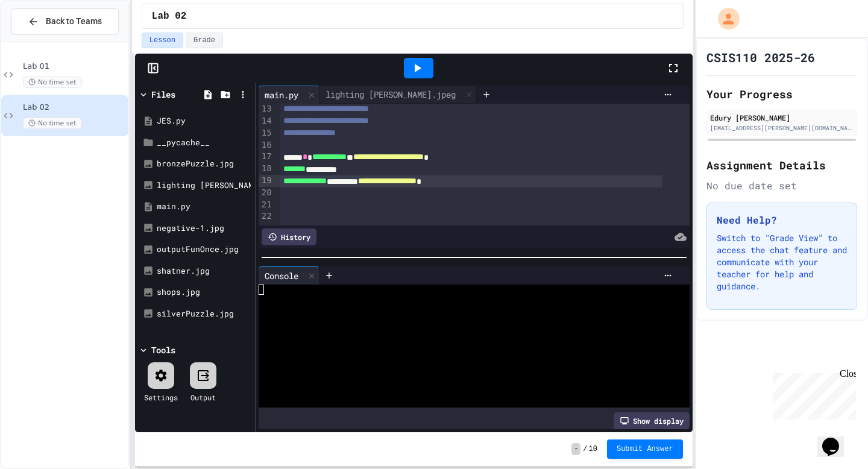
click at [416, 83] on div at bounding box center [419, 68] width 42 height 33
click at [416, 72] on icon at bounding box center [417, 68] width 14 height 14
click at [401, 98] on div "lighting [PERSON_NAME].jpeg" at bounding box center [390, 94] width 142 height 13
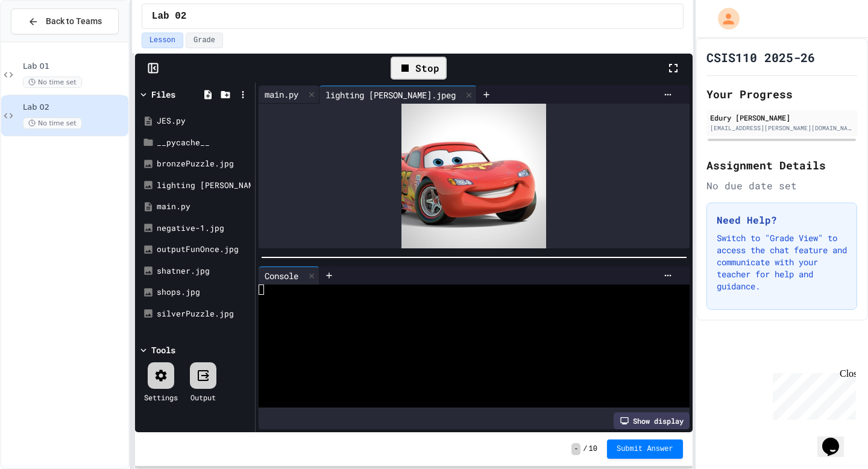
click at [290, 99] on div "main.py" at bounding box center [281, 94] width 46 height 13
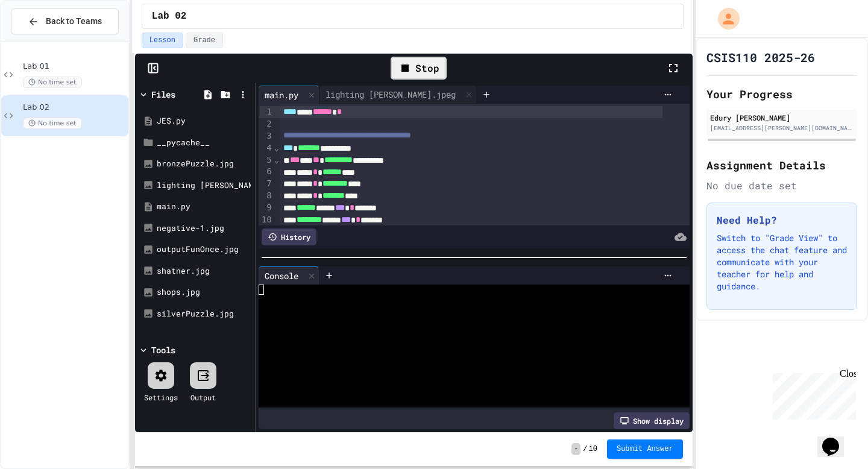
click at [425, 54] on div "Stop" at bounding box center [418, 68] width 68 height 35
click at [424, 70] on div "Stop" at bounding box center [418, 68] width 56 height 23
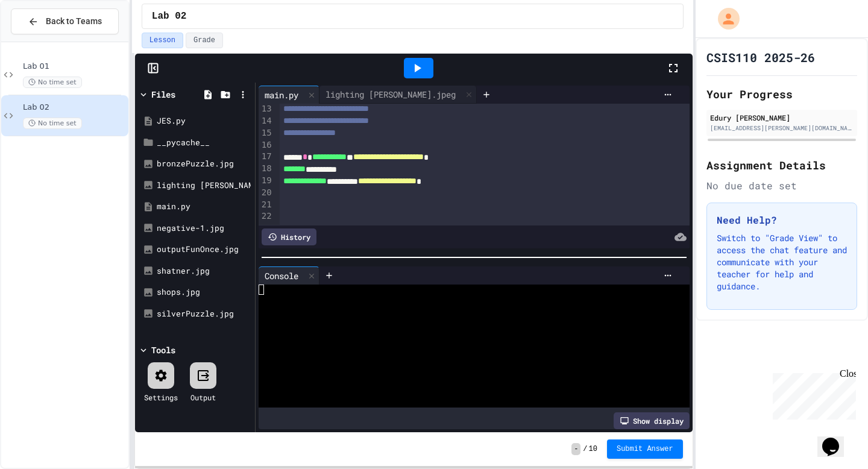
click at [408, 63] on div at bounding box center [419, 68] width 30 height 20
click at [397, 93] on div "lighting [PERSON_NAME].jpeg" at bounding box center [390, 94] width 142 height 13
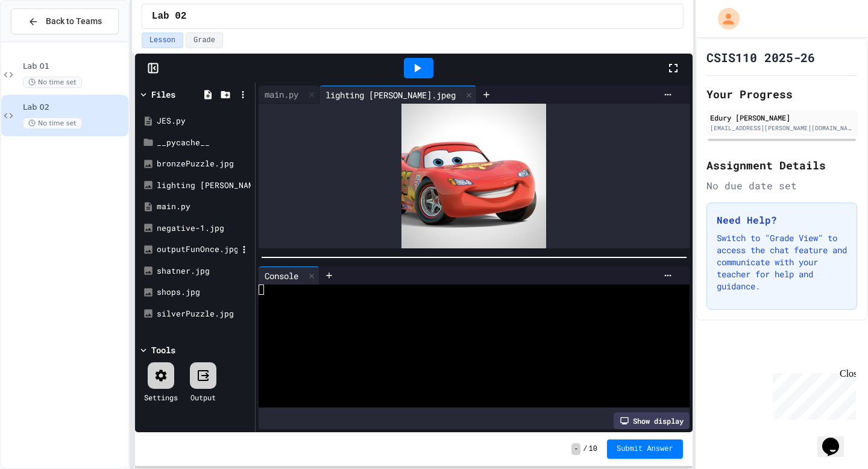
click at [182, 249] on div "outputFunOnce.jpg" at bounding box center [197, 249] width 81 height 12
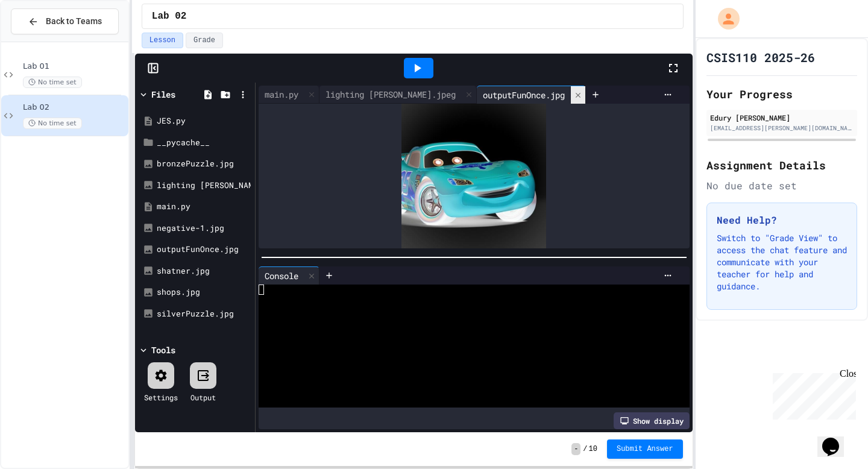
click at [575, 94] on icon at bounding box center [577, 94] width 5 height 5
